Goal: Check status: Check status

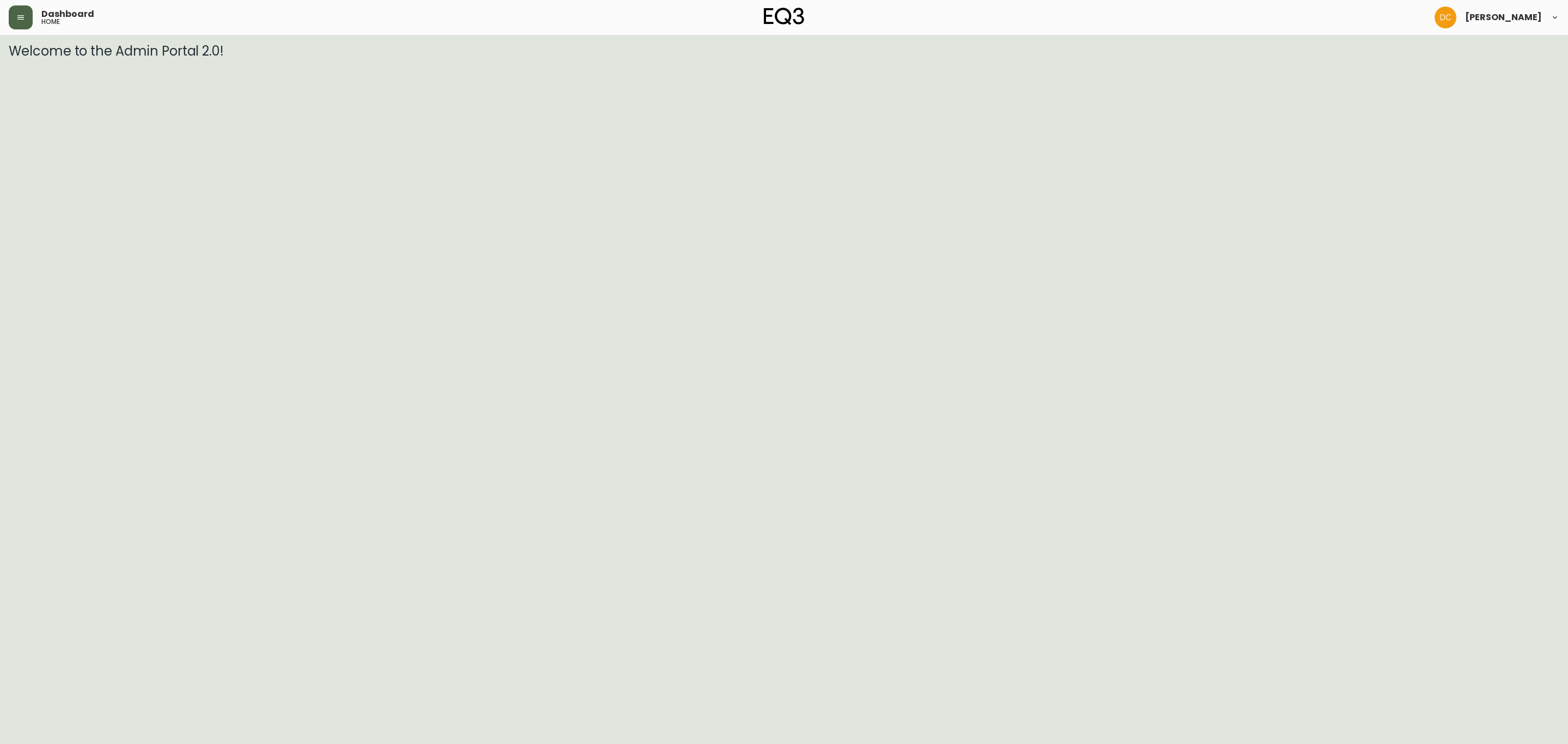
click at [18, 22] on button "button" at bounding box center [21, 18] width 24 height 24
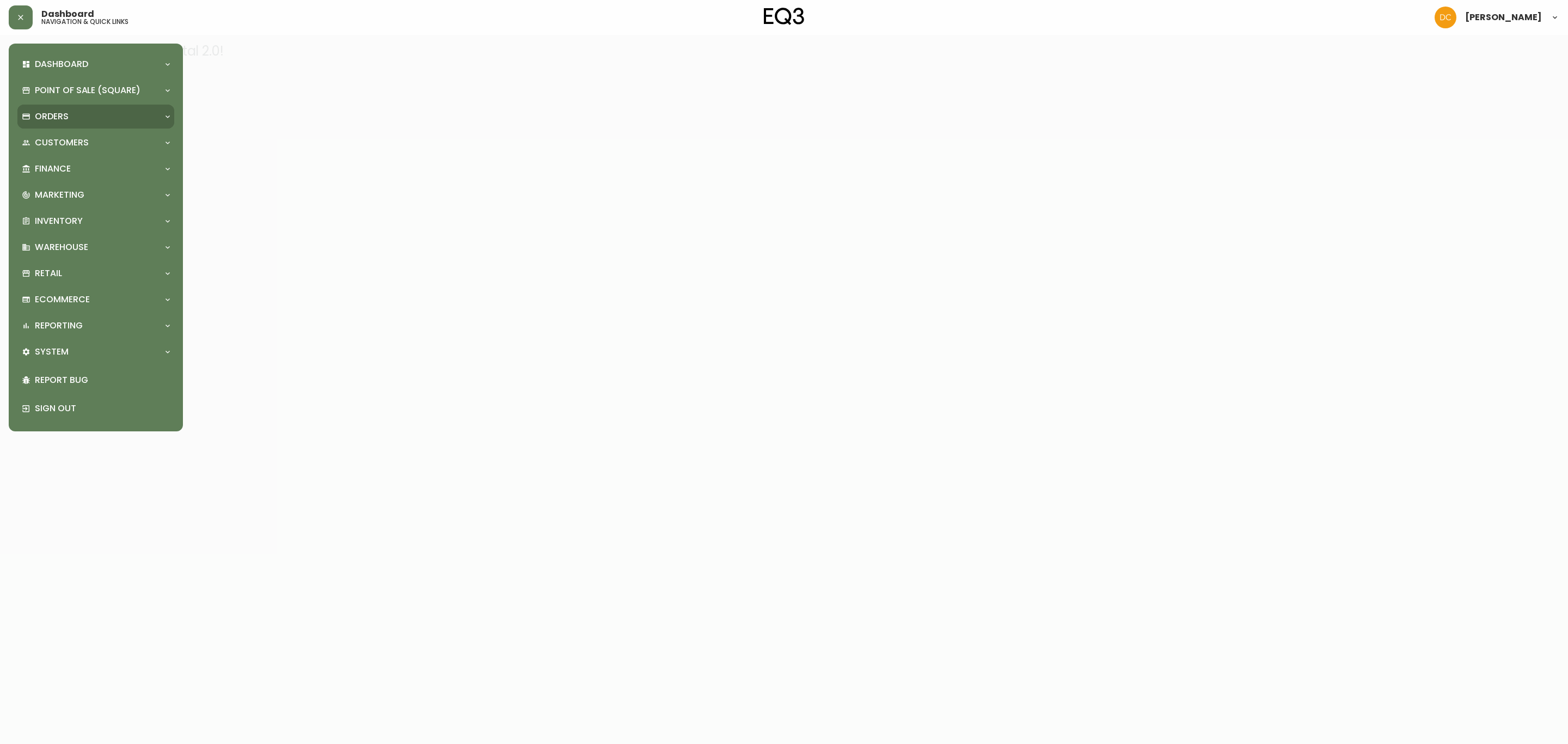
click at [64, 115] on p "Orders" at bounding box center [52, 116] width 34 height 12
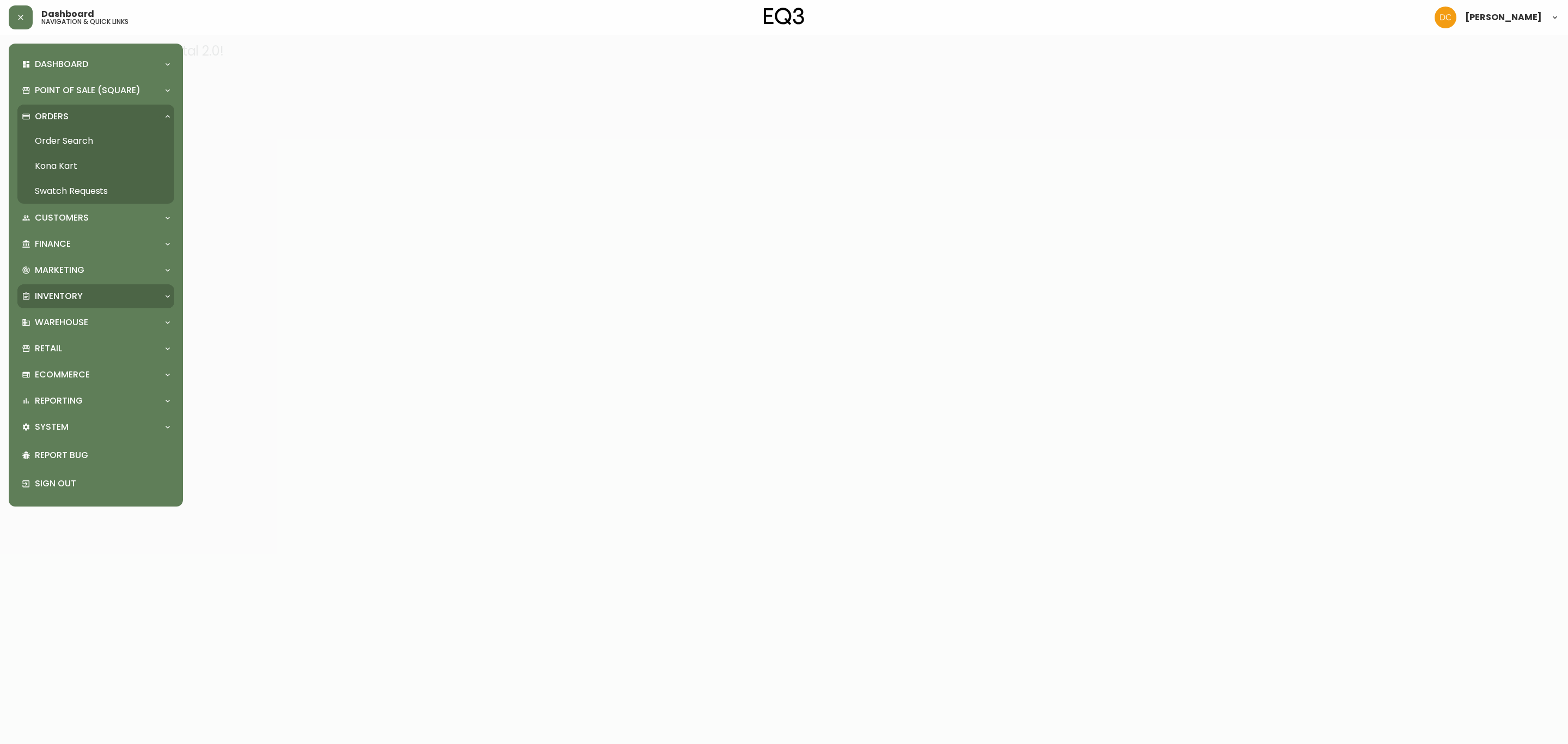
click at [77, 298] on p "Inventory" at bounding box center [59, 296] width 48 height 12
click at [85, 325] on link "Import Stock Status" at bounding box center [96, 320] width 157 height 25
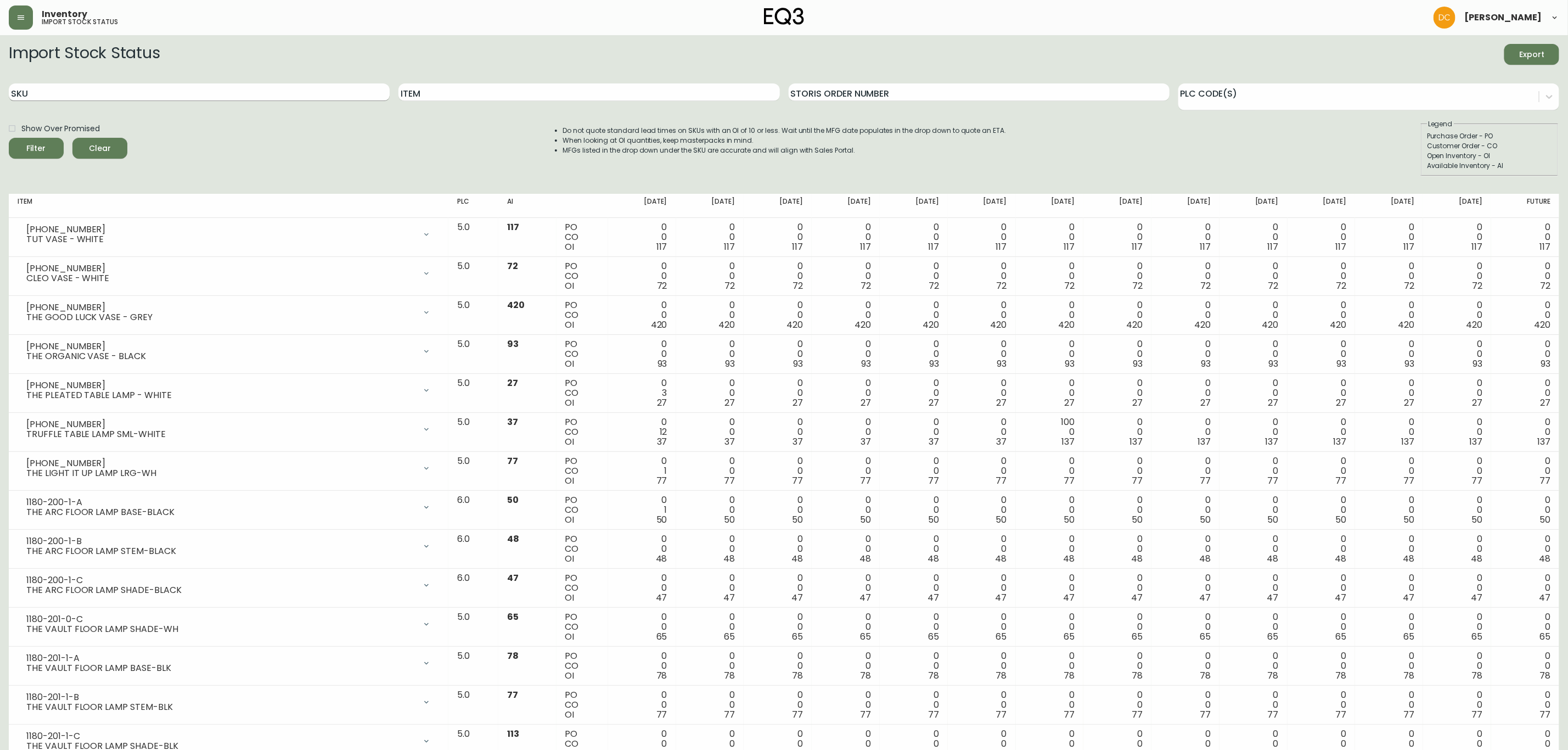
click at [195, 97] on input "SKU" at bounding box center [199, 92] width 381 height 17
type input "3020-282-4-B"
click at [9, 138] on button "Filter" at bounding box center [36, 148] width 55 height 21
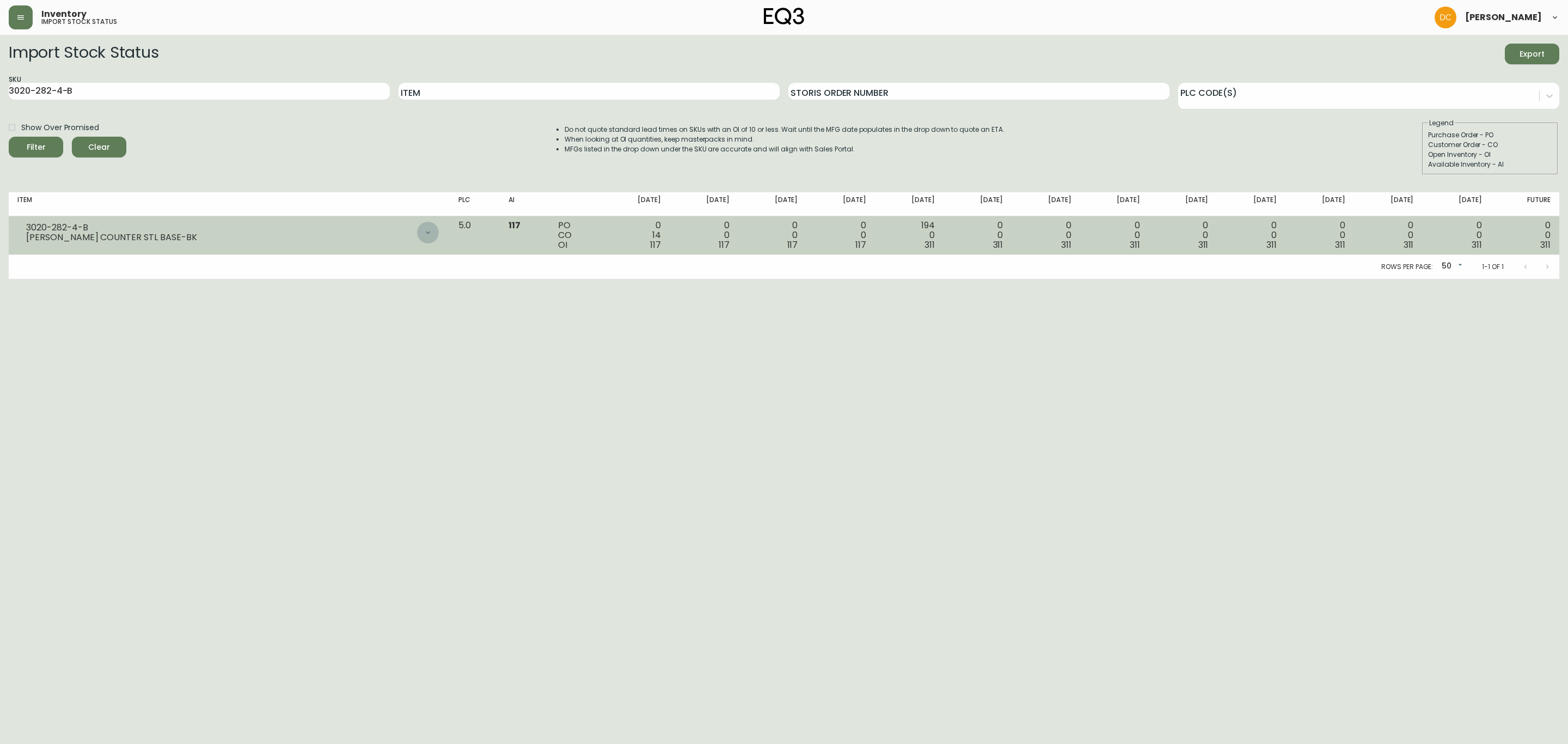
click at [433, 228] on icon at bounding box center [428, 233] width 9 height 9
